Goal: Navigation & Orientation: Find specific page/section

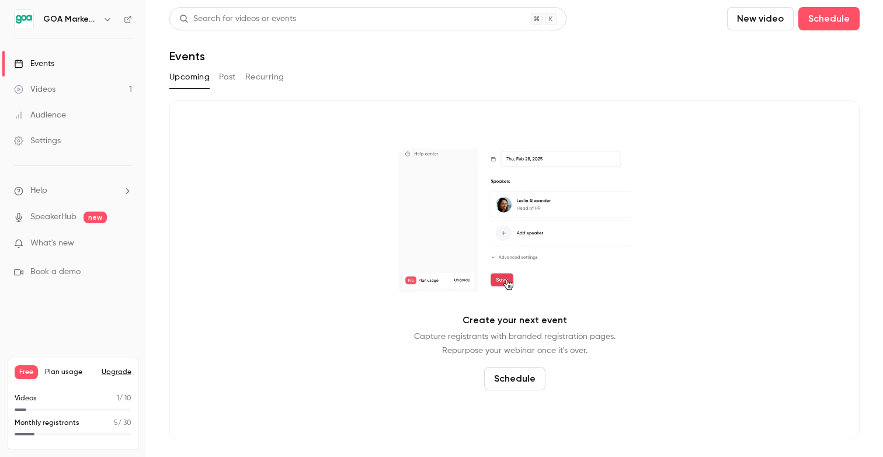
click at [43, 115] on div "Audience" at bounding box center [40, 115] width 52 height 12
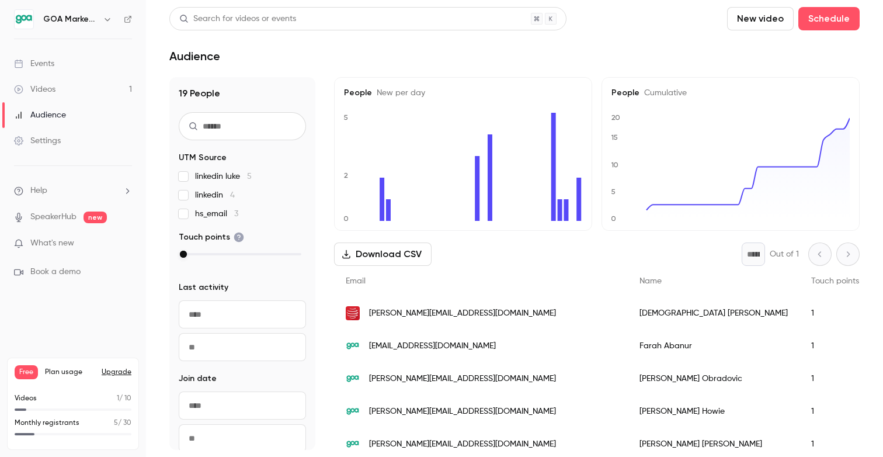
click at [36, 68] on div "Events" at bounding box center [34, 64] width 40 height 12
